Goal: Information Seeking & Learning: Learn about a topic

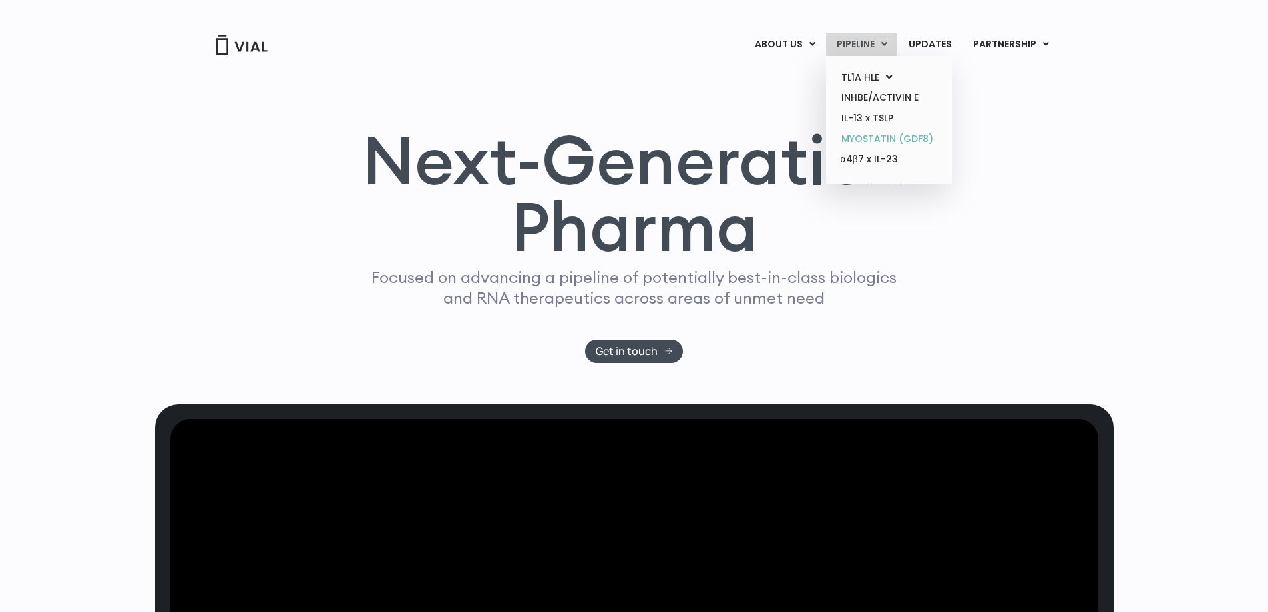
click at [867, 137] on link "MYOSTATIN (GDF8)" at bounding box center [889, 138] width 117 height 21
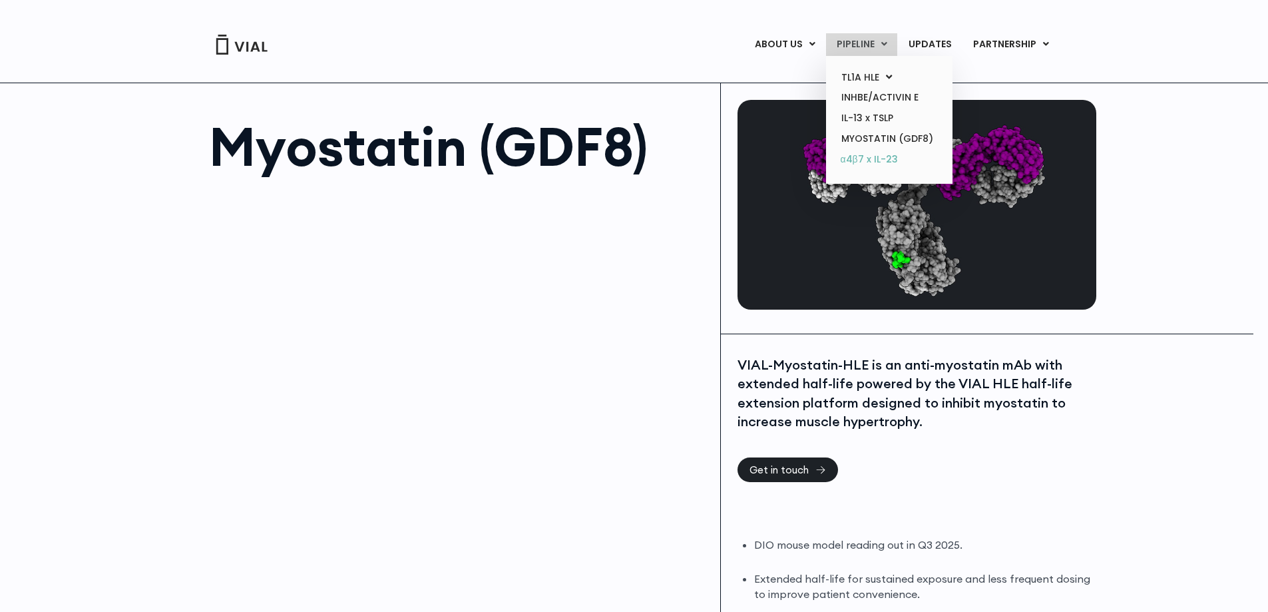
click at [871, 157] on link "α4β7 x IL-23" at bounding box center [889, 159] width 117 height 21
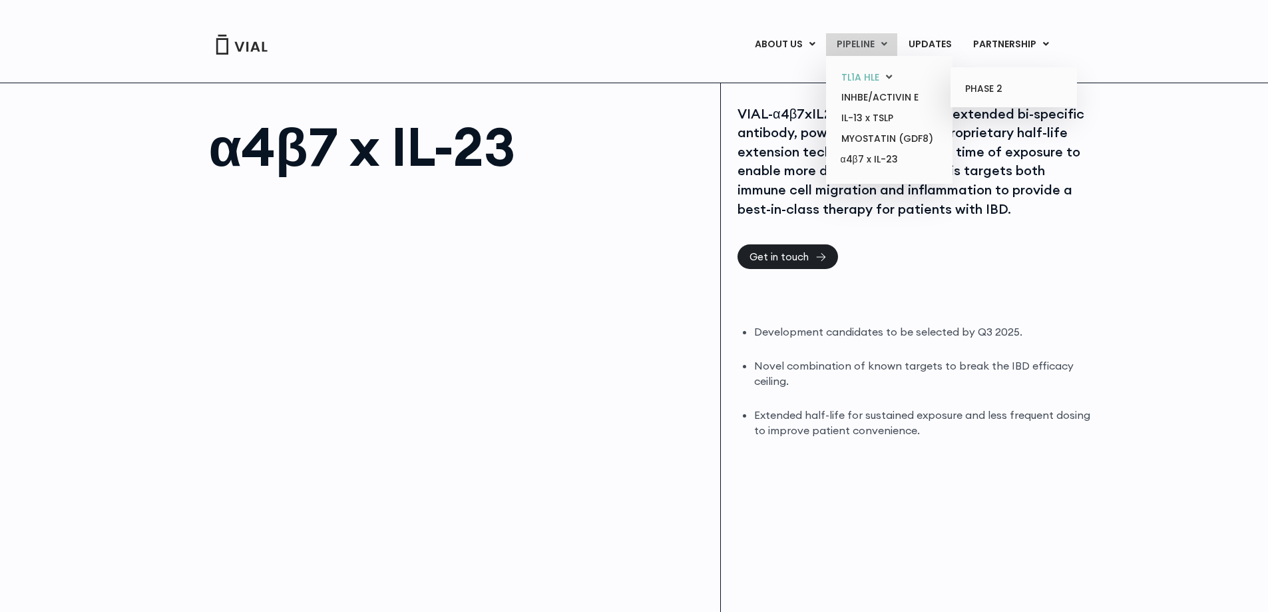
click at [861, 79] on link "TL1A HLE" at bounding box center [889, 77] width 117 height 21
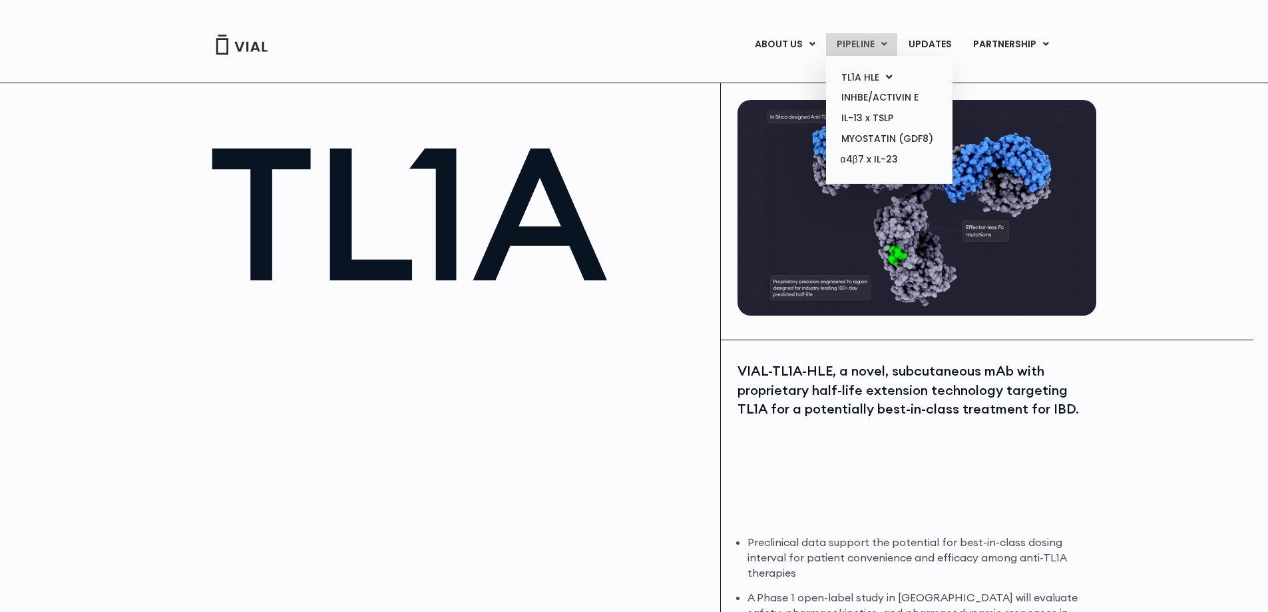
click at [867, 47] on link "PIPELINE" at bounding box center [861, 44] width 71 height 23
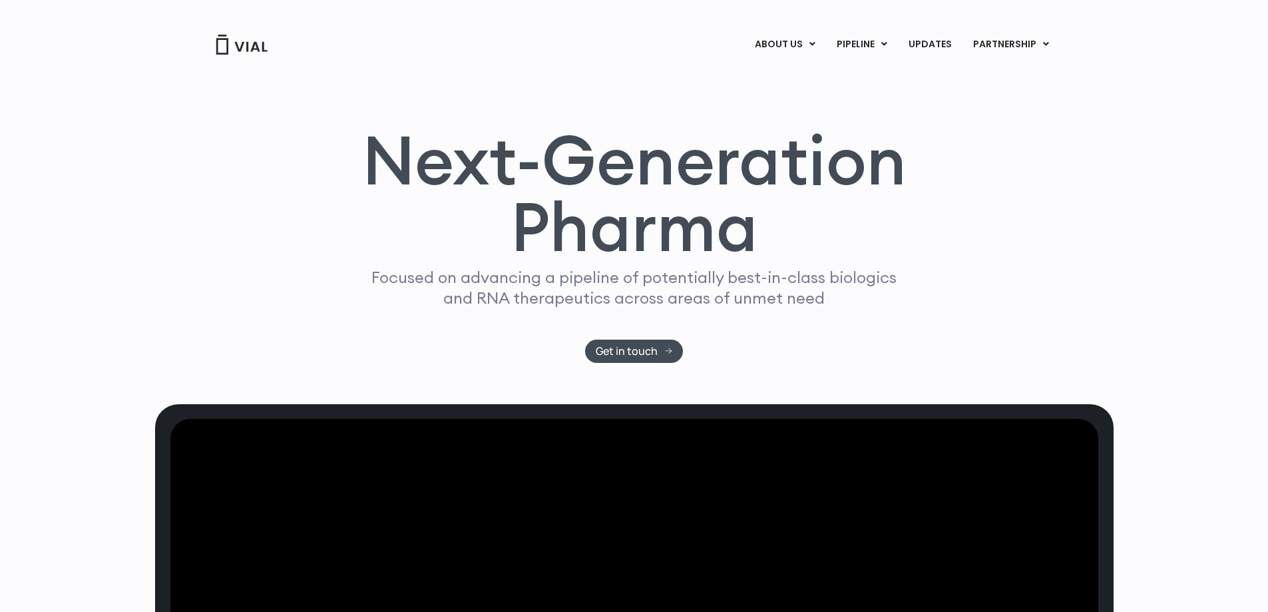
click at [1164, 330] on div "Next-Generation Pharma Focused on advancing a pipeline of potentially best-in-c…" at bounding box center [634, 230] width 1268 height 348
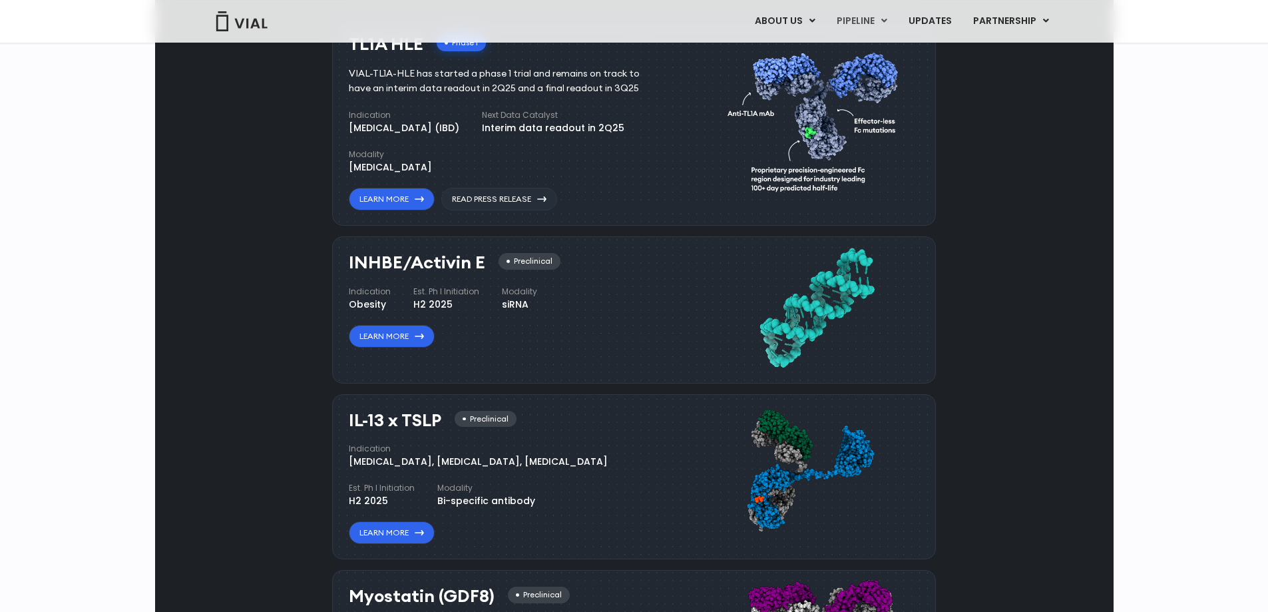
scroll to position [865, 0]
